Goal: Find specific page/section: Find specific page/section

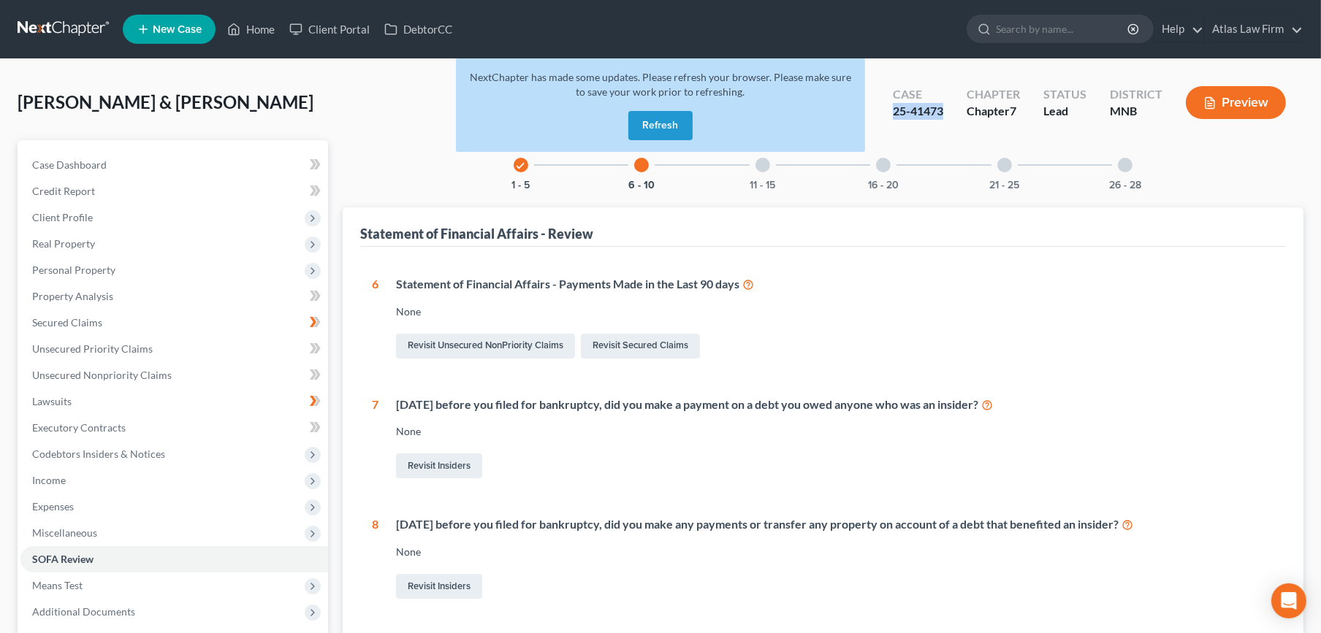
click at [654, 123] on button "Refresh" at bounding box center [660, 125] width 64 height 29
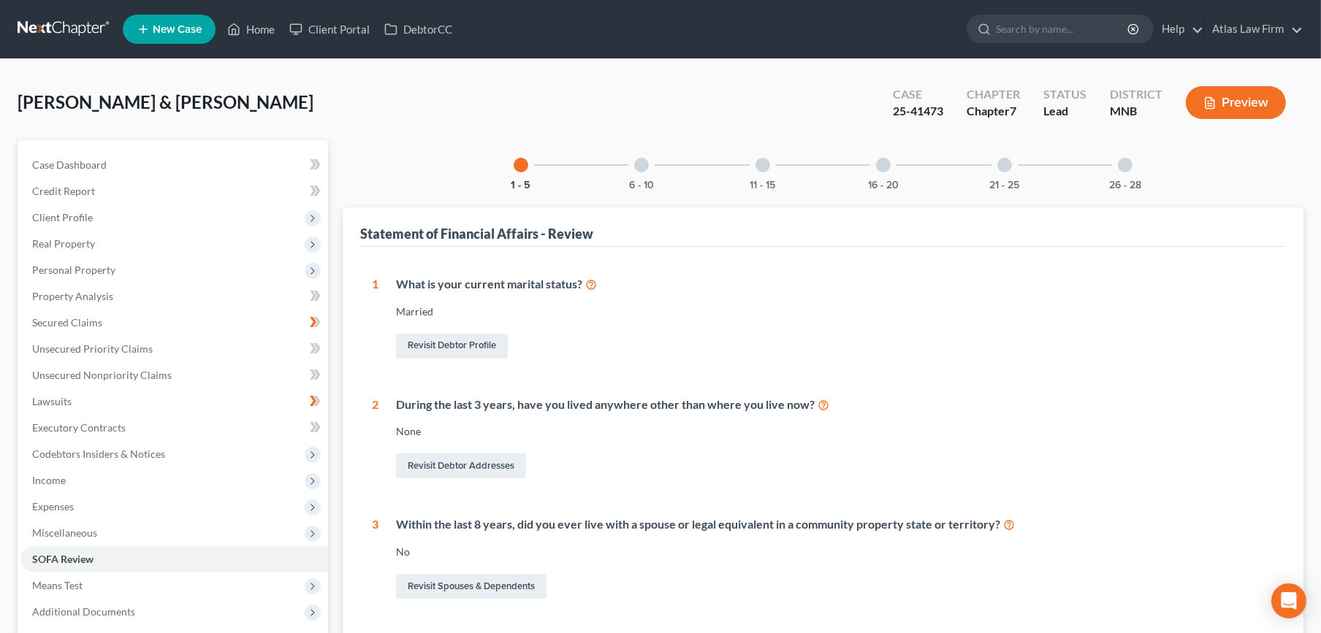
click at [74, 35] on link at bounding box center [65, 29] width 94 height 26
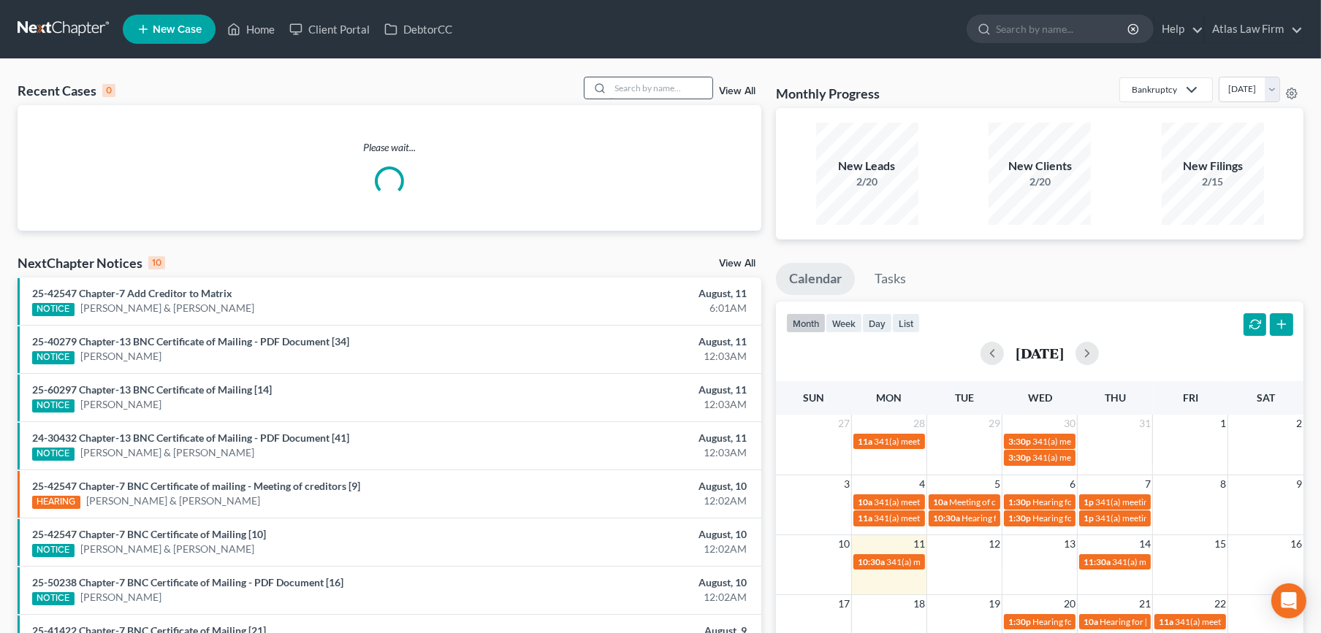
click at [657, 89] on input "search" at bounding box center [661, 87] width 102 height 21
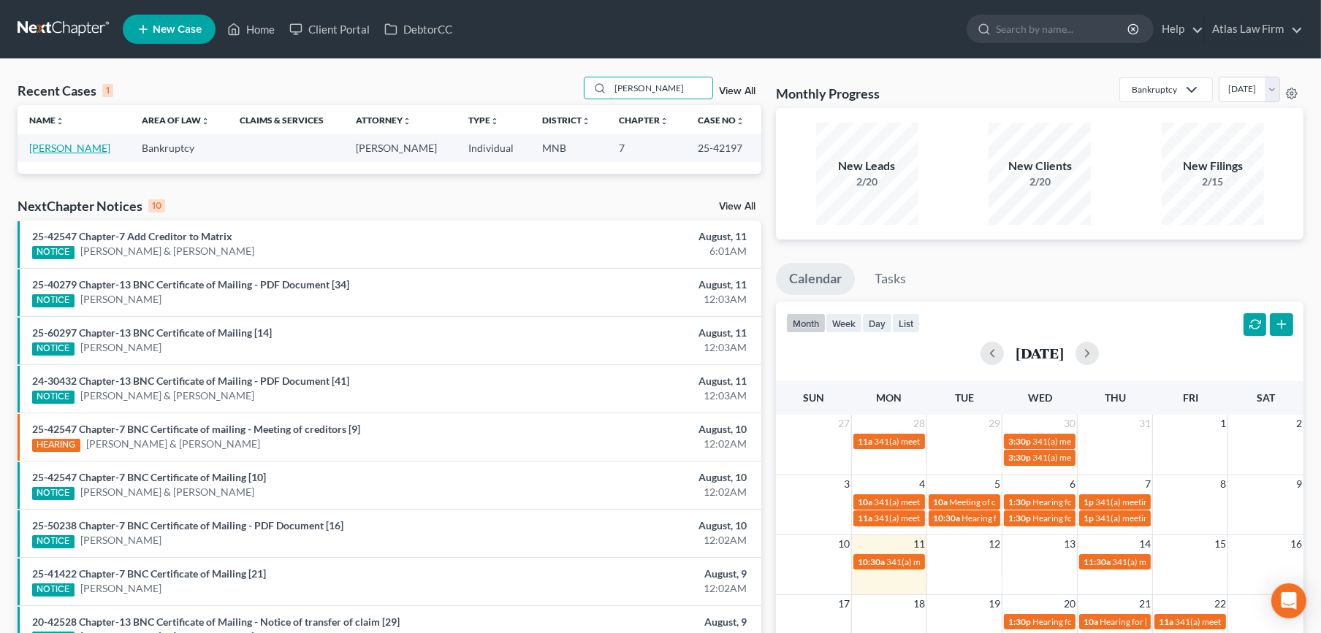
type input "[PERSON_NAME]"
click at [66, 151] on link "[PERSON_NAME]" at bounding box center [69, 148] width 81 height 12
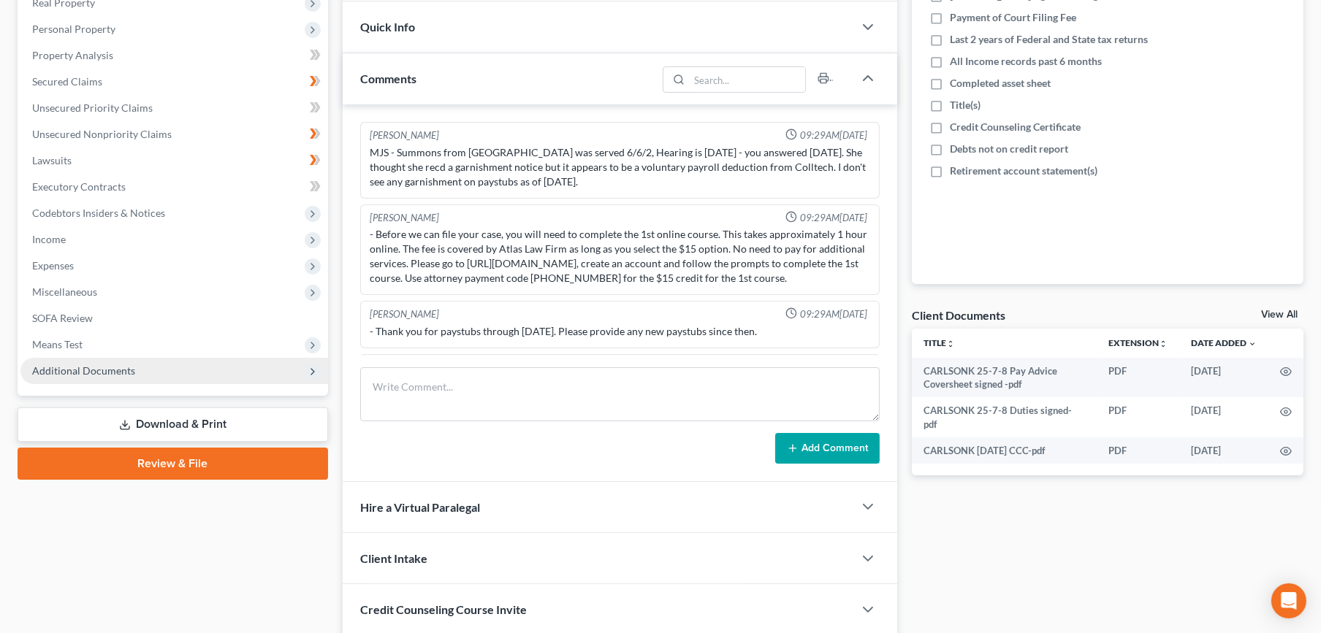
scroll to position [488, 0]
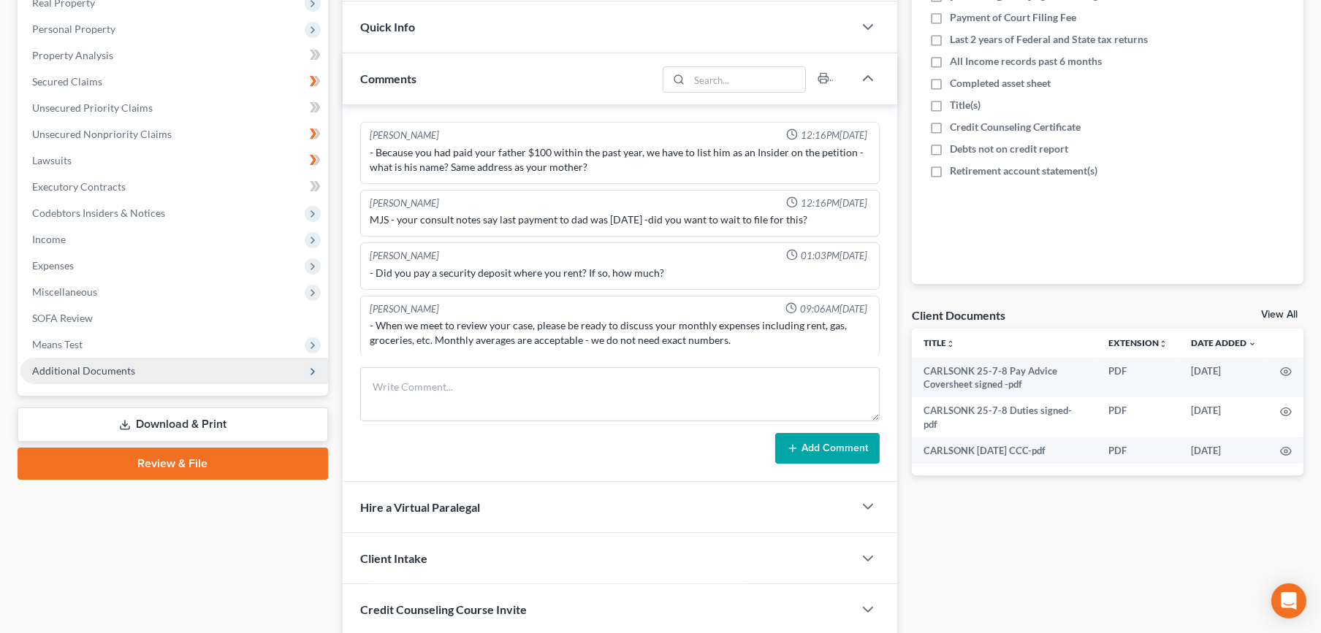
click at [161, 376] on span "Additional Documents" at bounding box center [174, 371] width 308 height 26
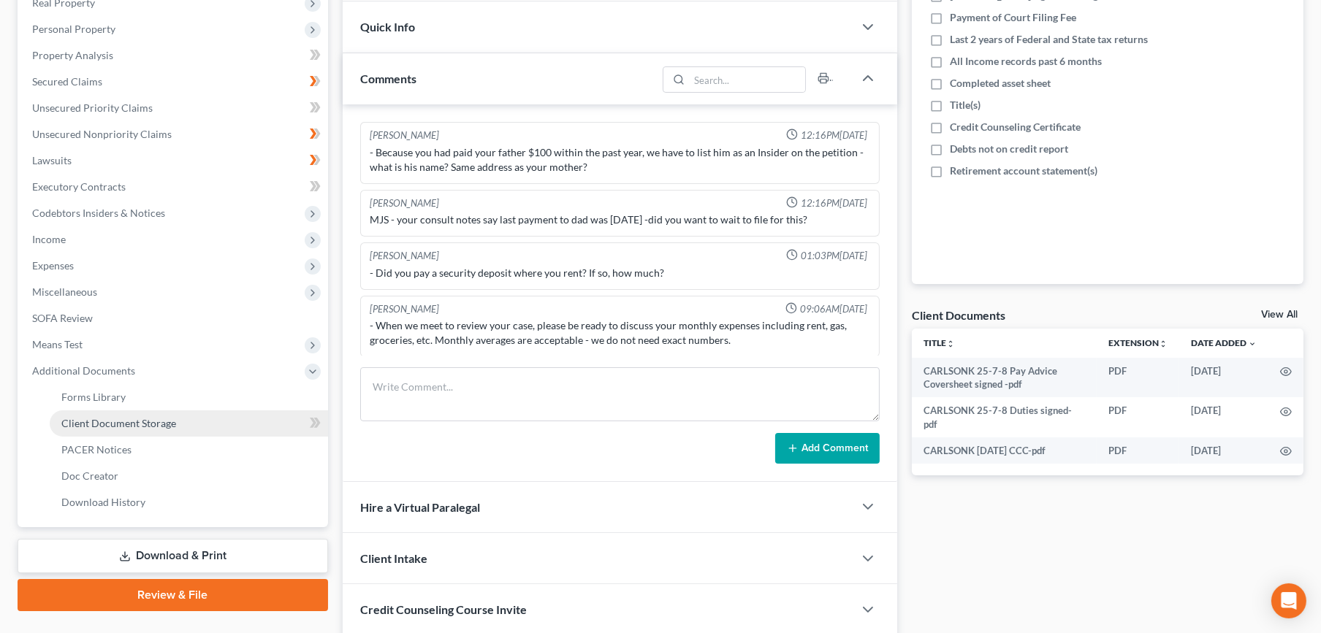
click at [163, 430] on link "Client Document Storage" at bounding box center [189, 424] width 278 height 26
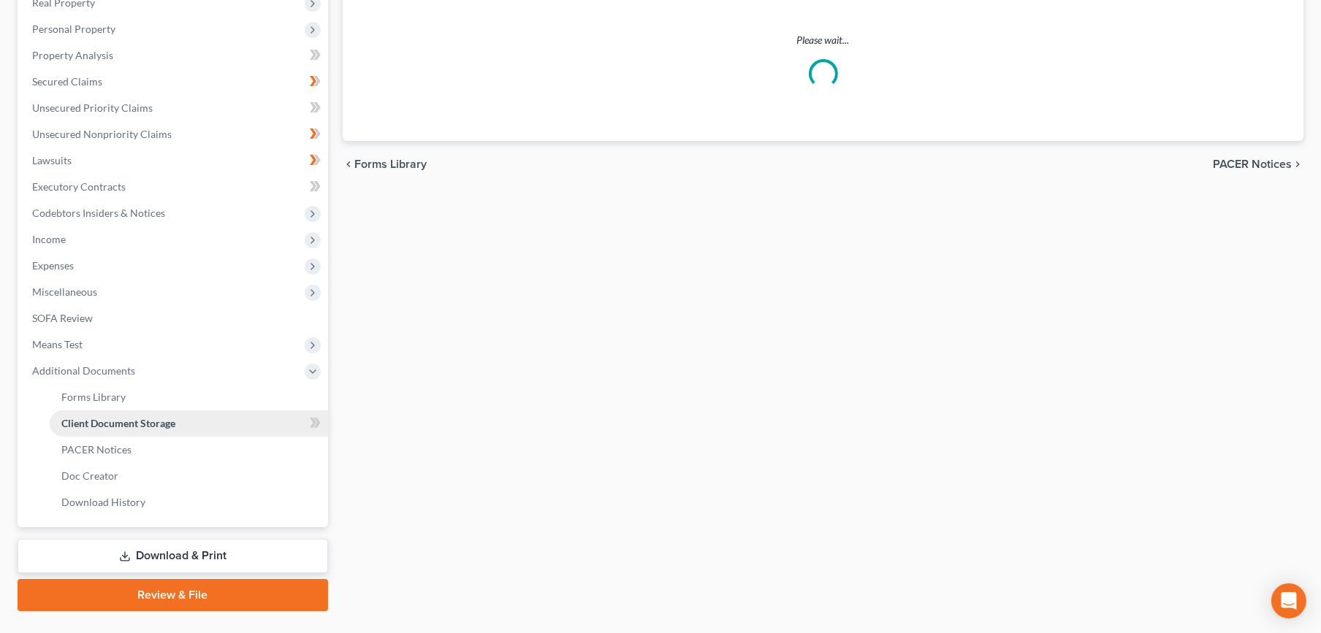
select select "1"
select select "6"
select select "7"
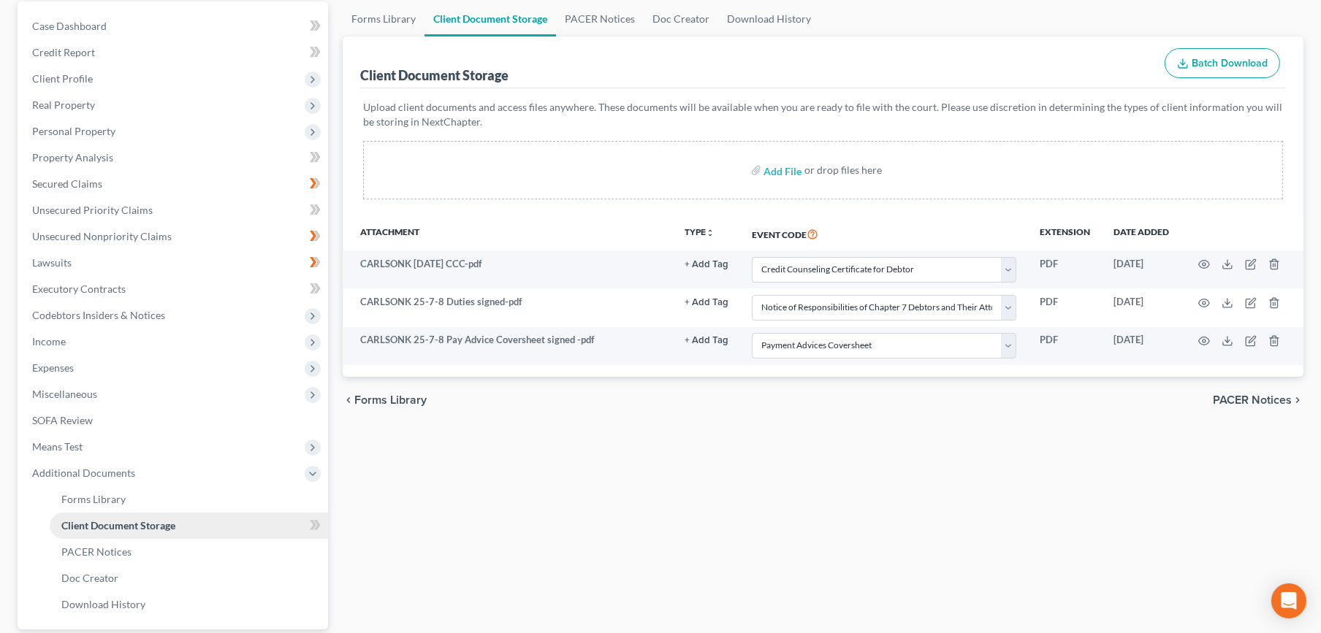
scroll to position [273, 0]
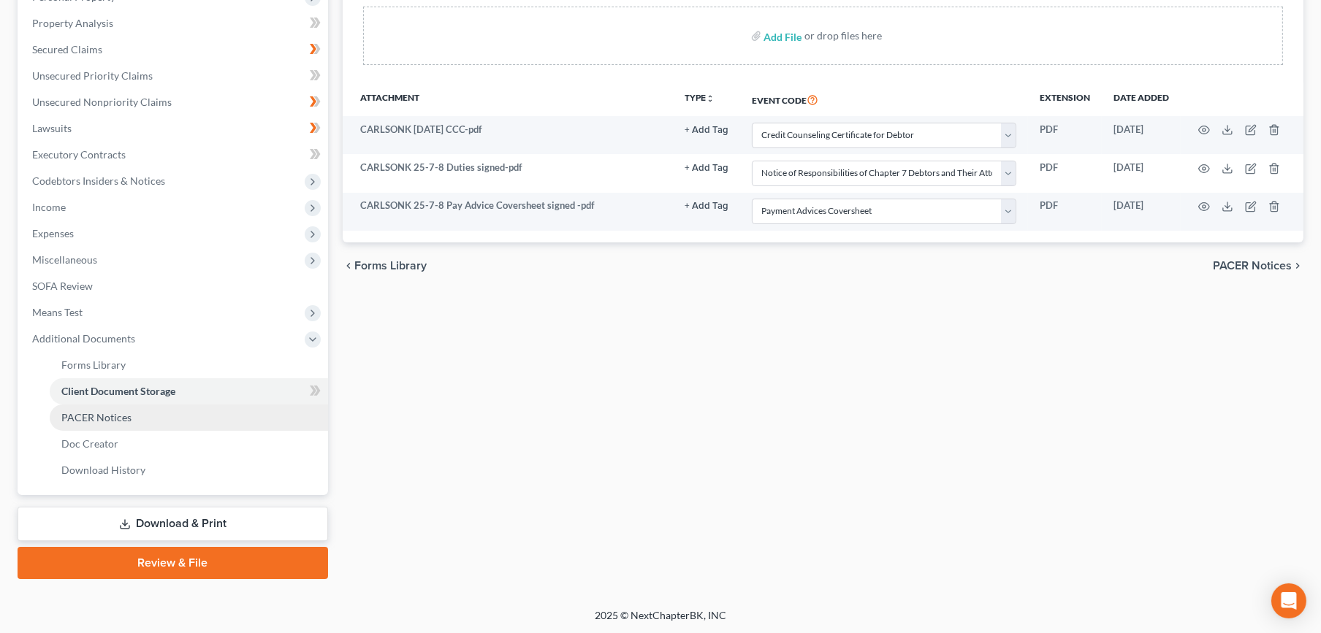
click at [194, 423] on link "PACER Notices" at bounding box center [189, 418] width 278 height 26
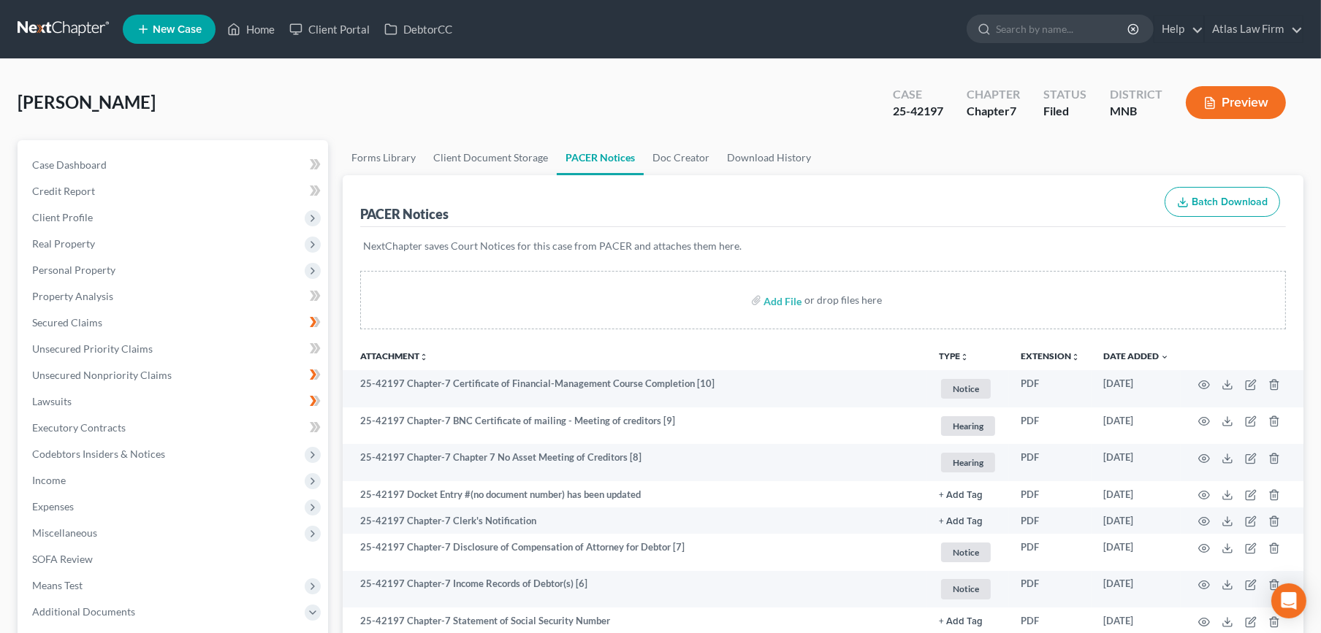
click at [1240, 91] on button "Preview" at bounding box center [1236, 102] width 100 height 33
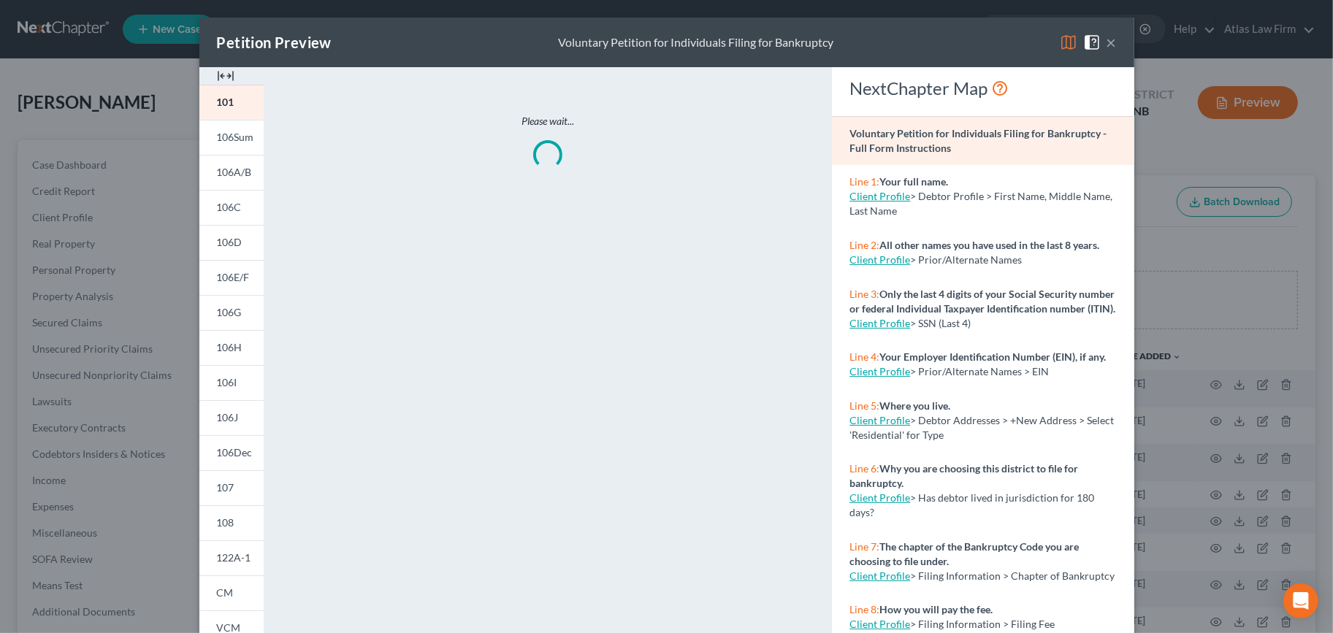
click at [1069, 37] on img at bounding box center [1069, 43] width 18 height 18
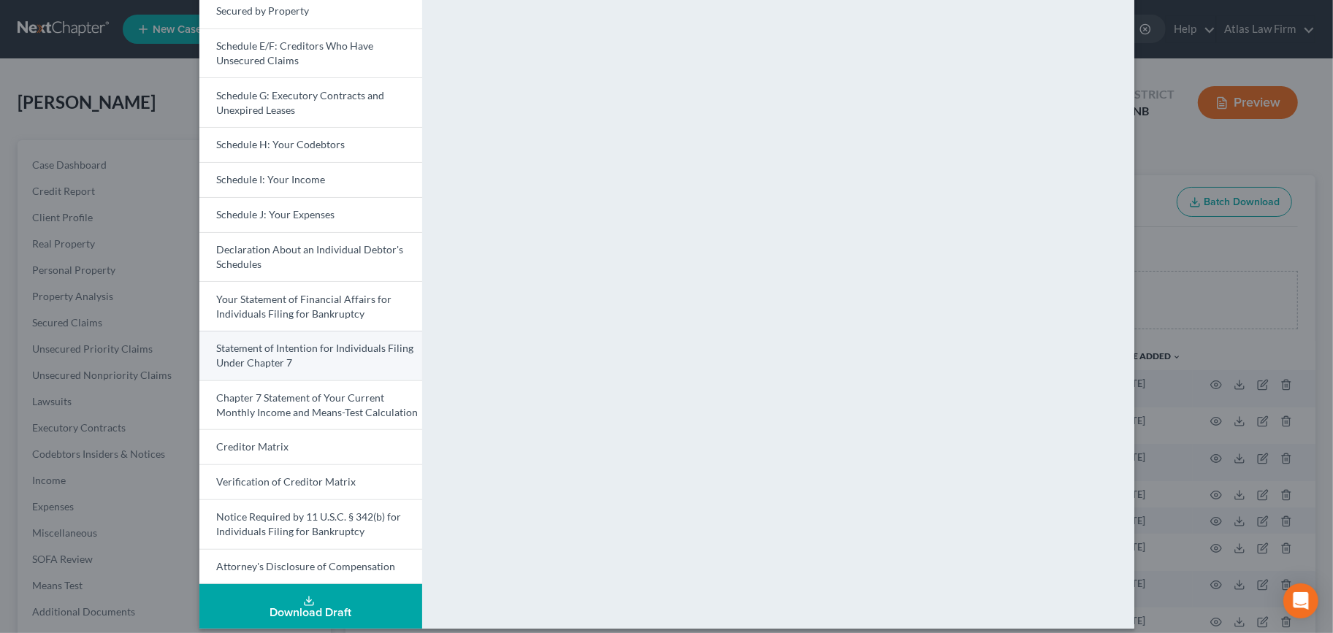
scroll to position [286, 0]
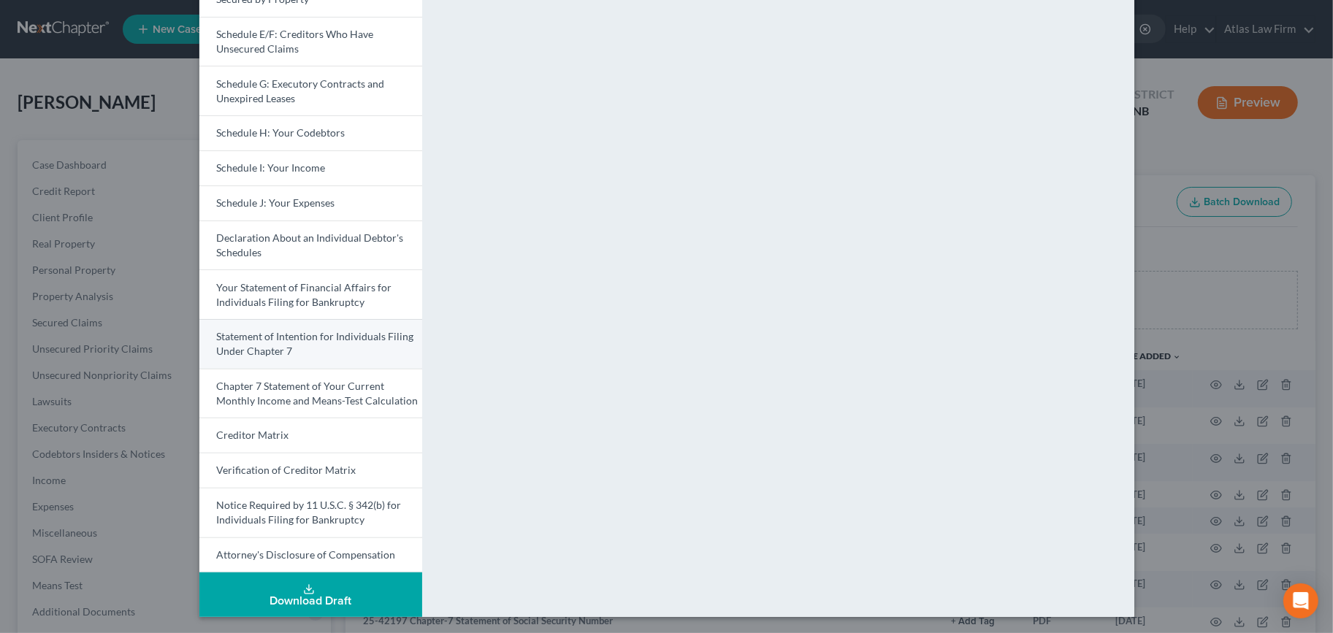
click at [335, 340] on span "Statement of Intention for Individuals Filing Under Chapter 7" at bounding box center [315, 343] width 197 height 27
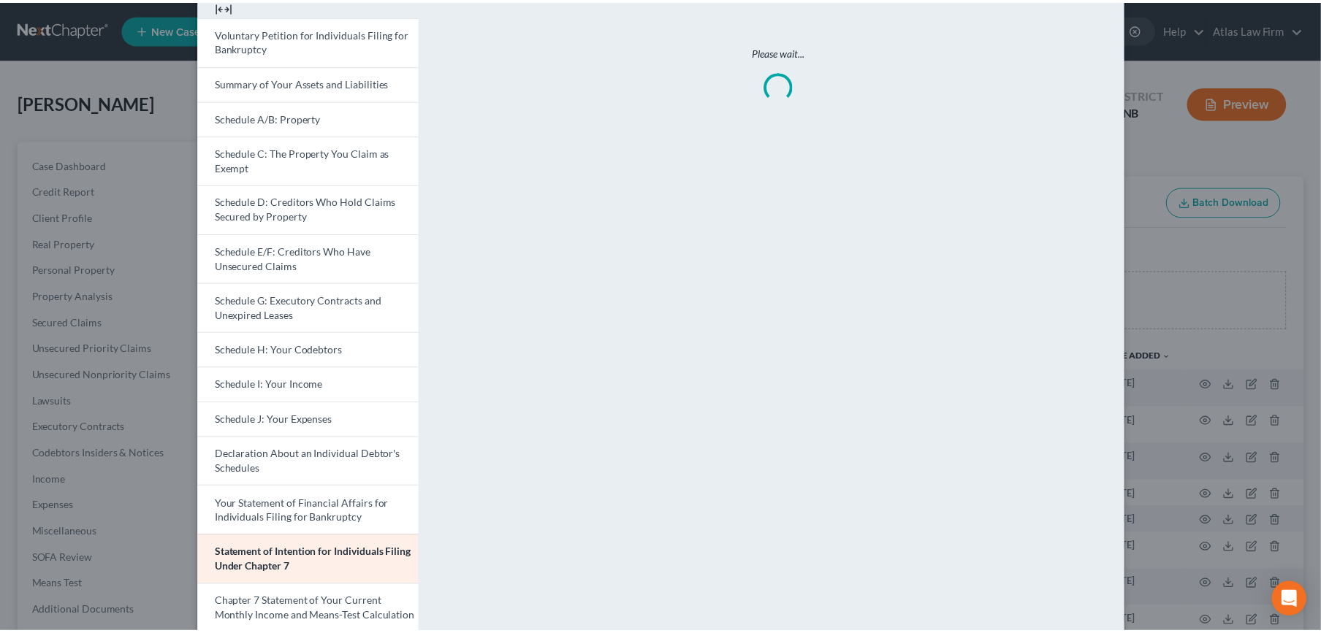
scroll to position [42, 0]
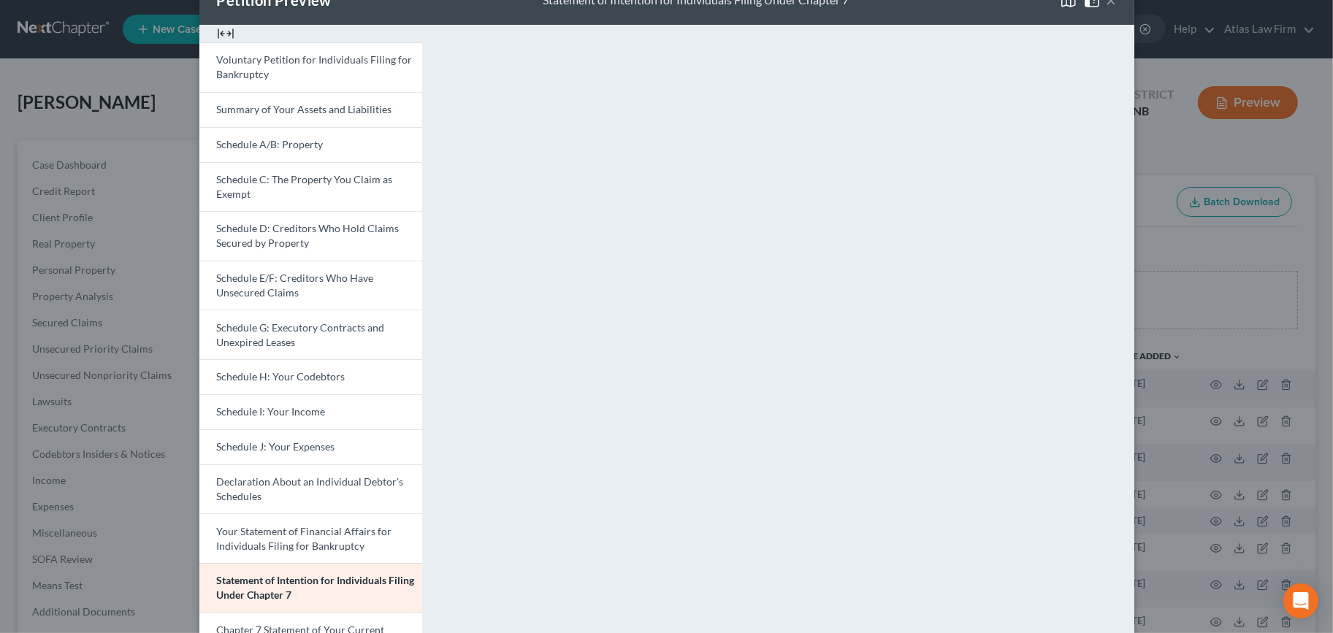
click at [1107, 4] on button "×" at bounding box center [1112, 0] width 10 height 18
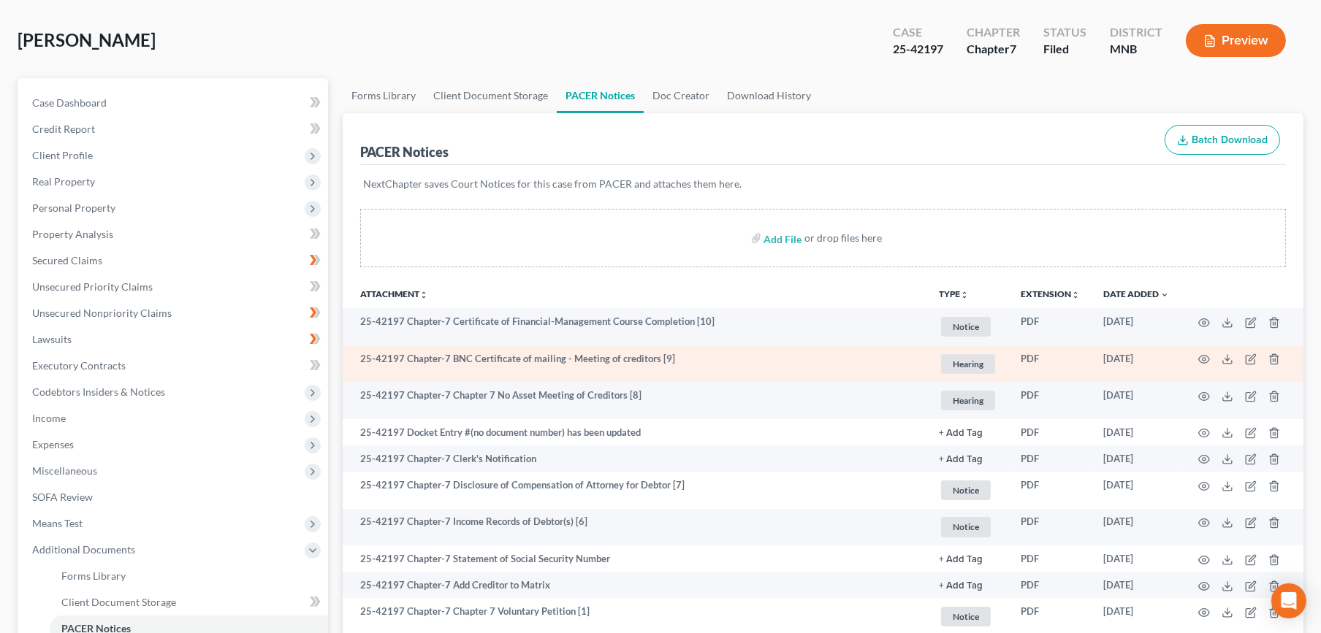
scroll to position [0, 0]
